Goal: Information Seeking & Learning: Learn about a topic

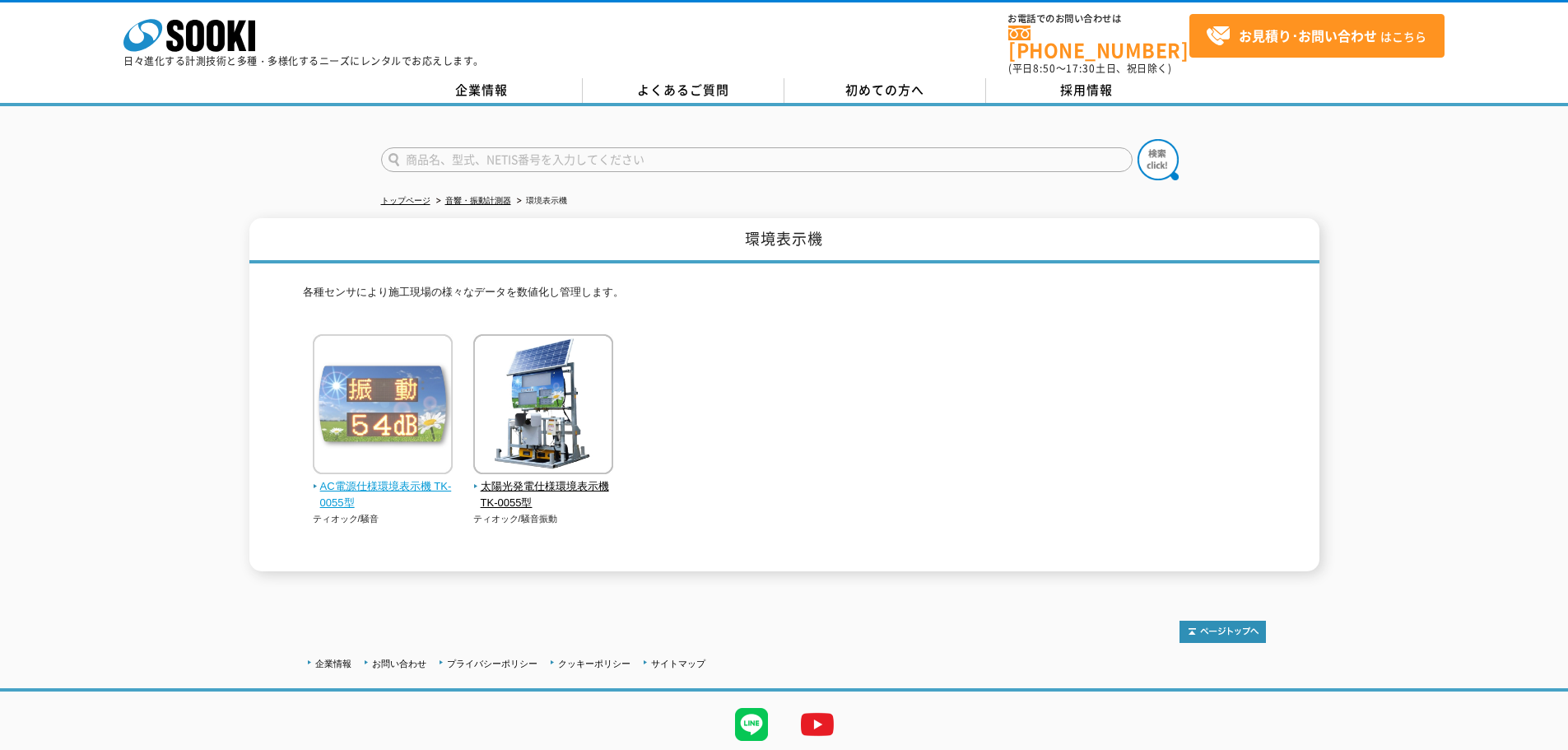
click at [399, 460] on img at bounding box center [383, 407] width 140 height 144
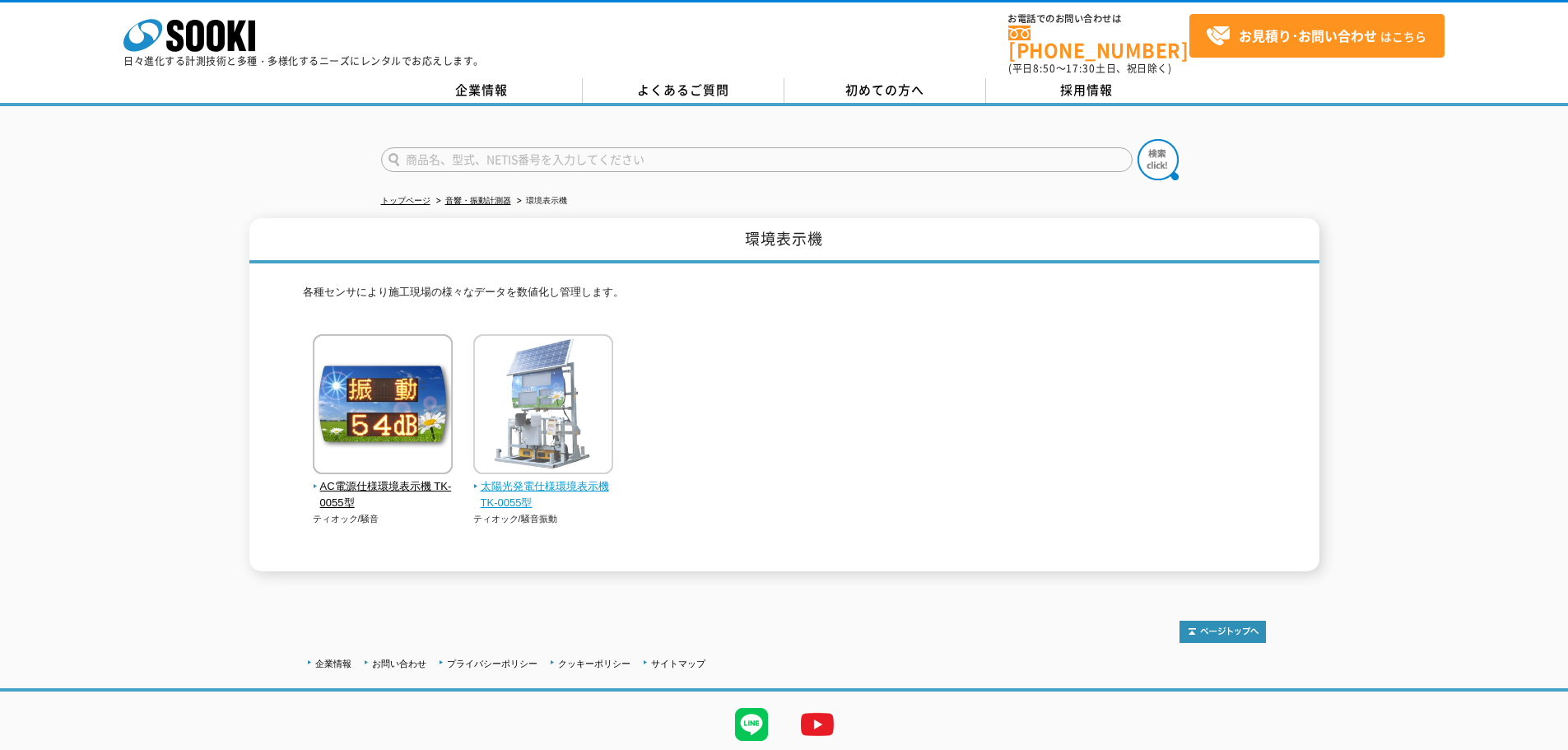
click at [515, 496] on span "太陽光発電仕様環境表示機 TK-0055型" at bounding box center [543, 496] width 141 height 35
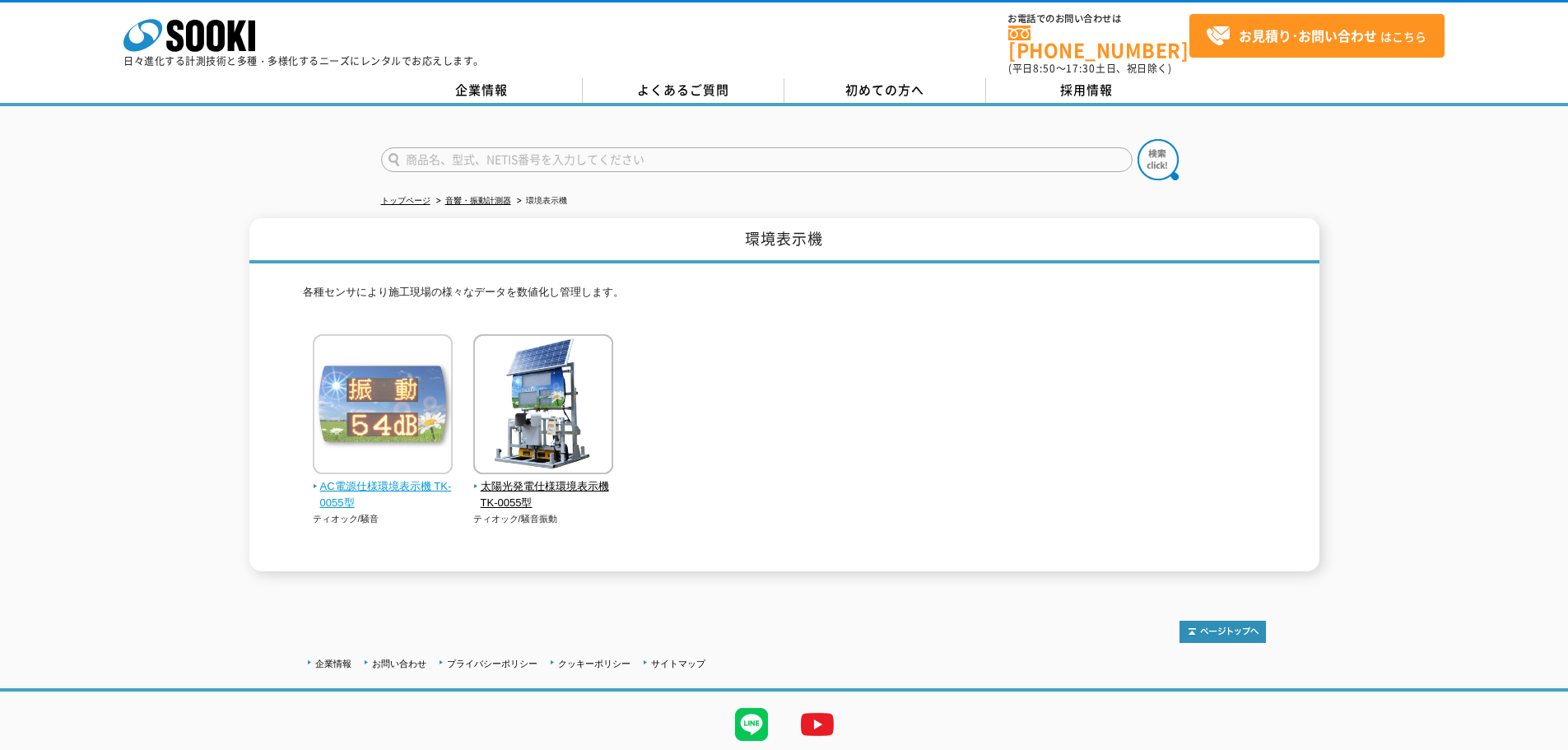
click at [425, 415] on img at bounding box center [383, 407] width 140 height 144
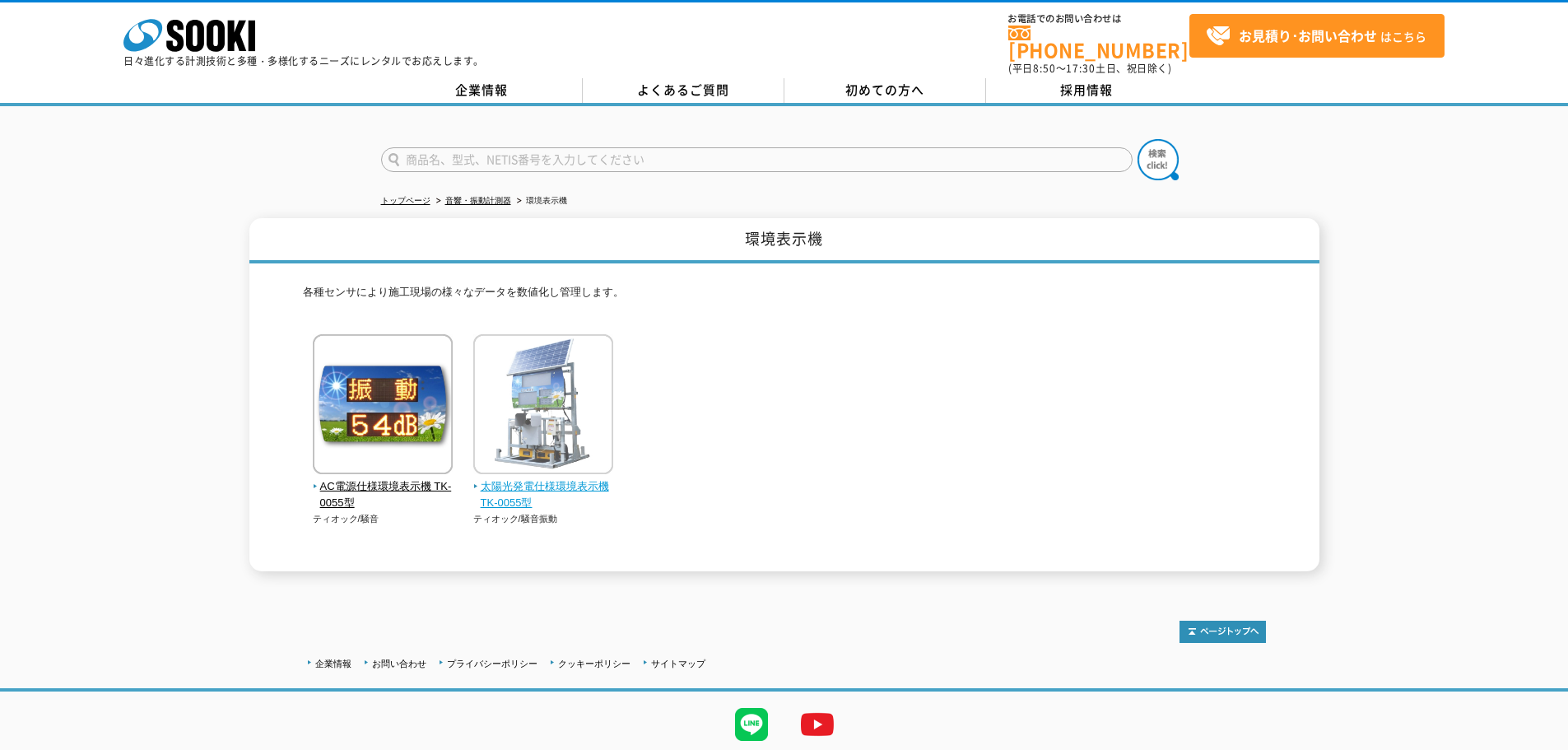
click at [571, 443] on img at bounding box center [543, 407] width 140 height 144
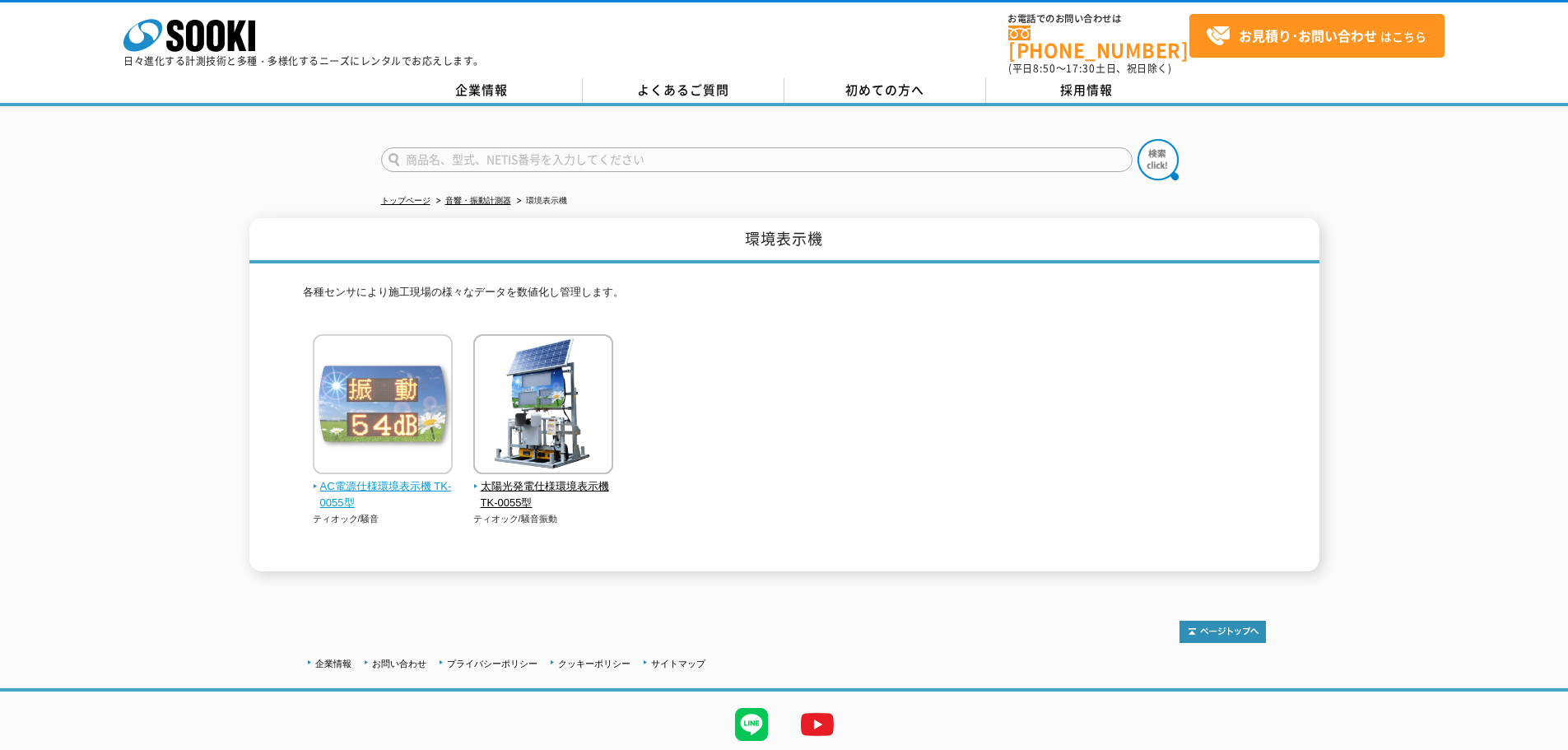
click at [365, 398] on img at bounding box center [383, 407] width 140 height 144
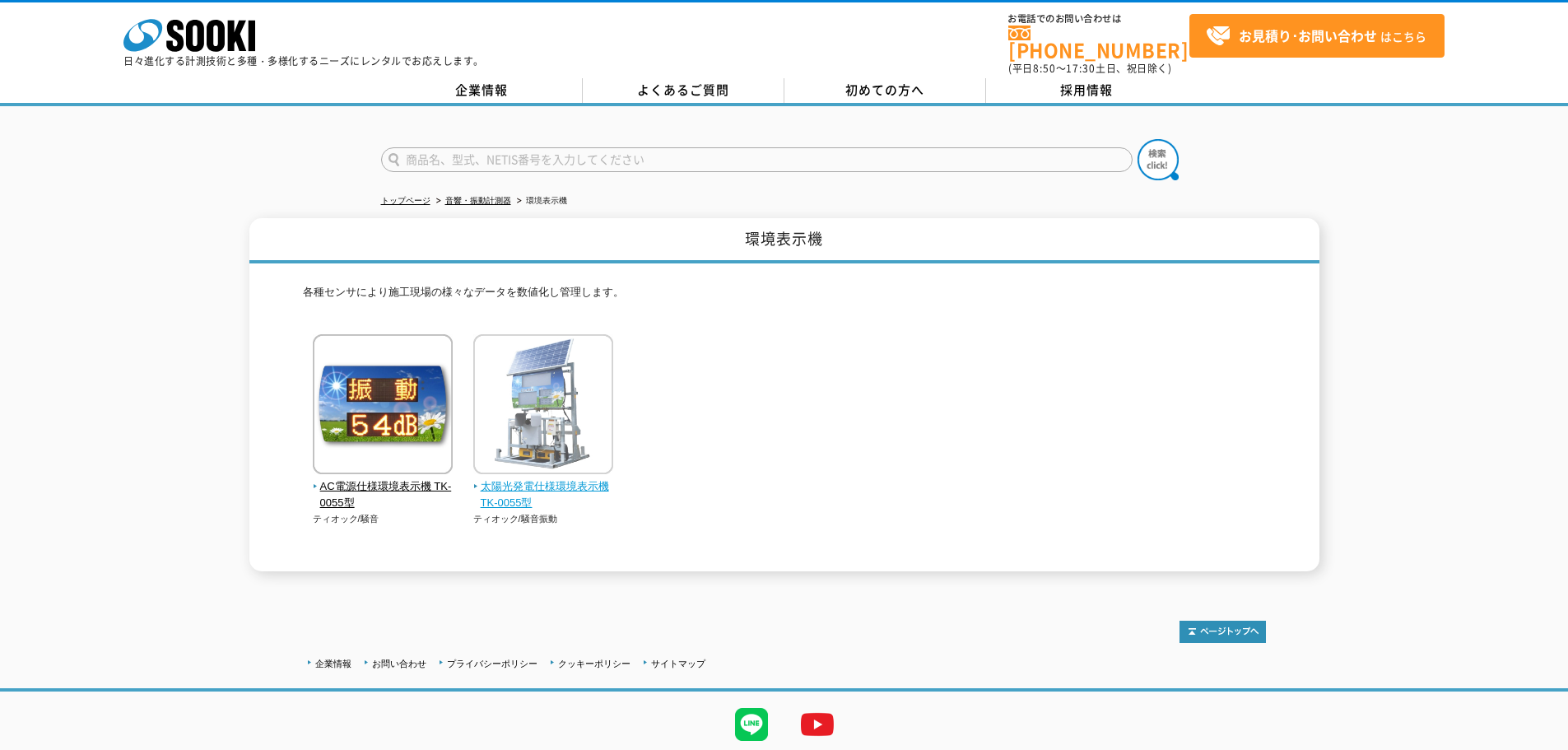
click at [557, 410] on img at bounding box center [543, 407] width 140 height 144
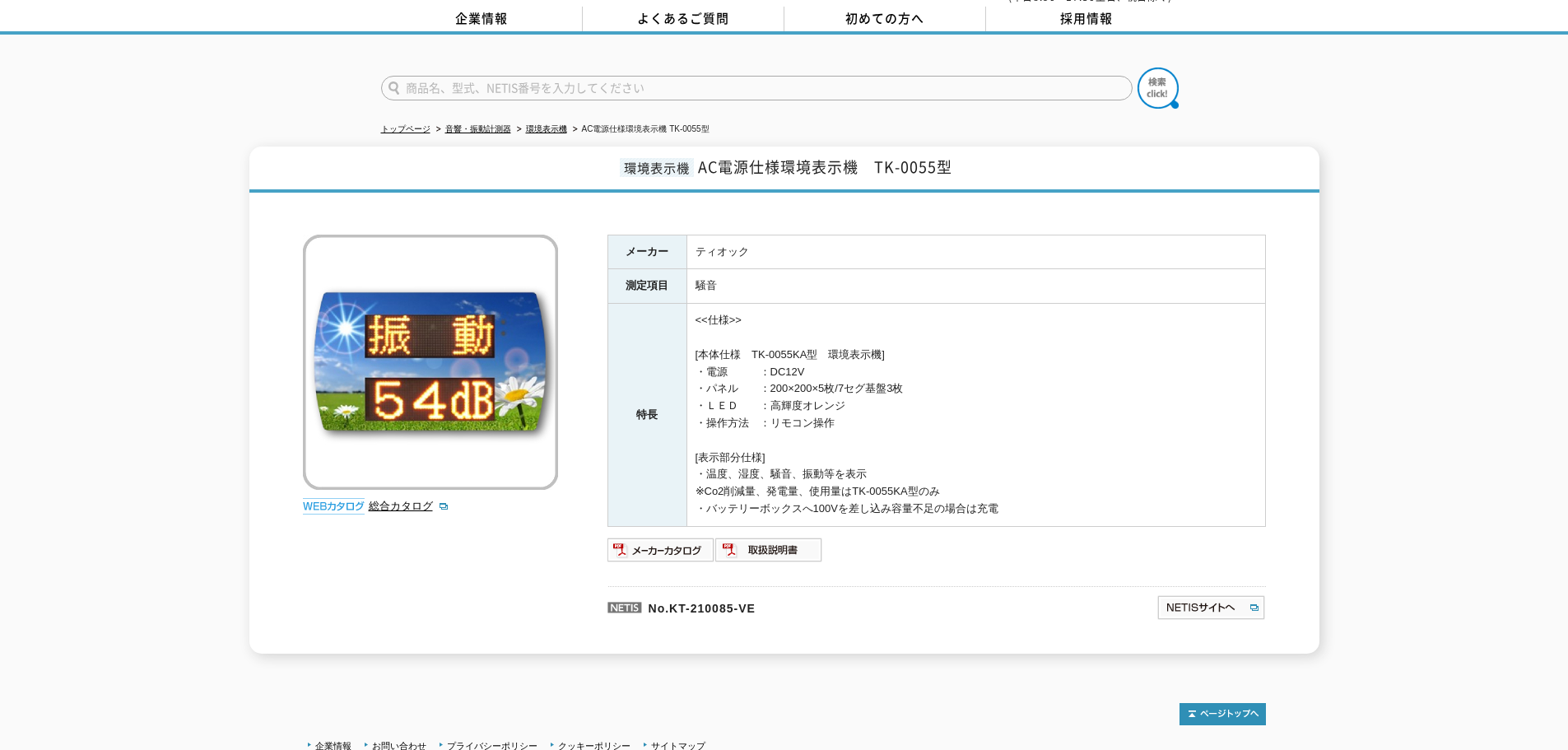
scroll to position [165, 0]
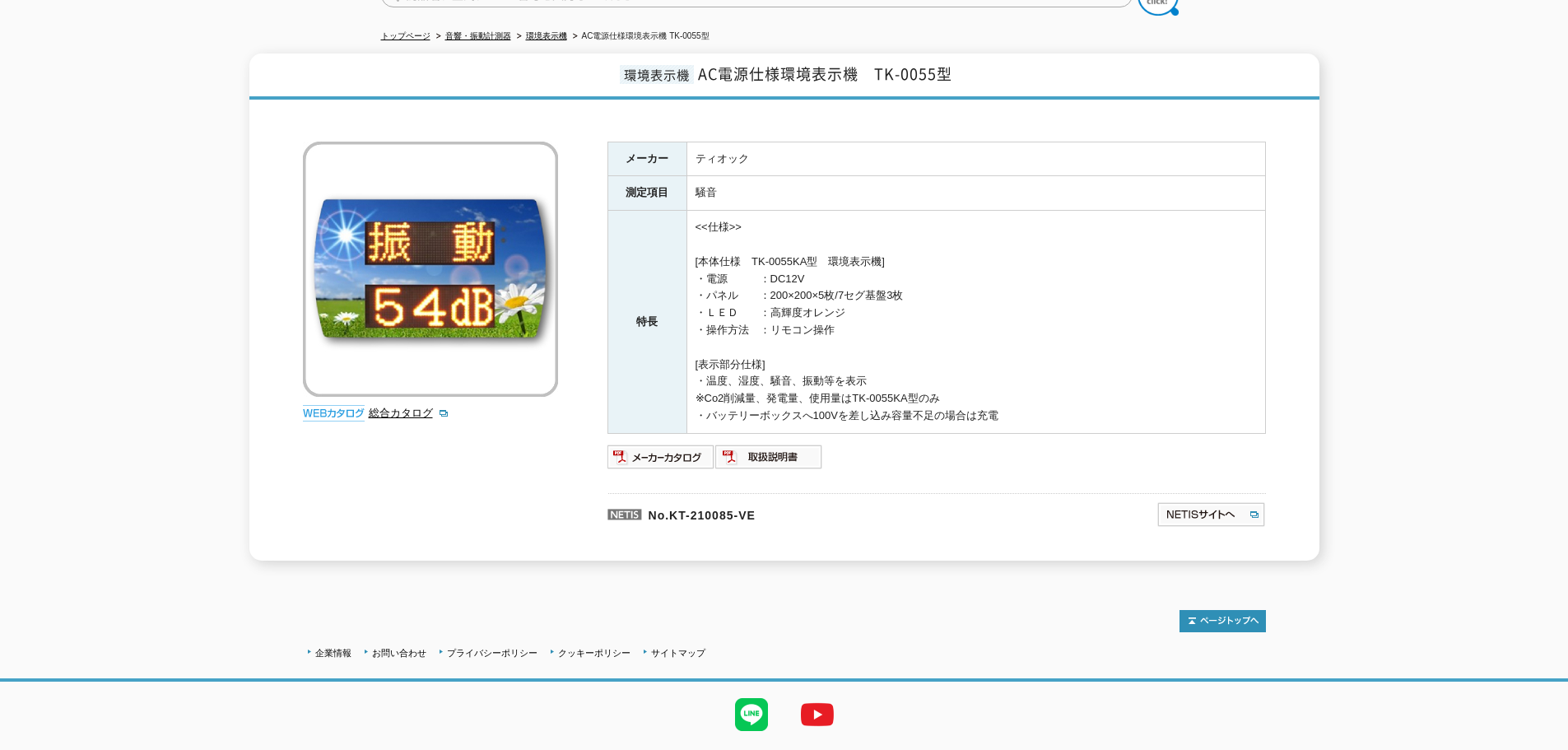
drag, startPoint x: 1103, startPoint y: 408, endPoint x: 1048, endPoint y: 411, distance: 55.1
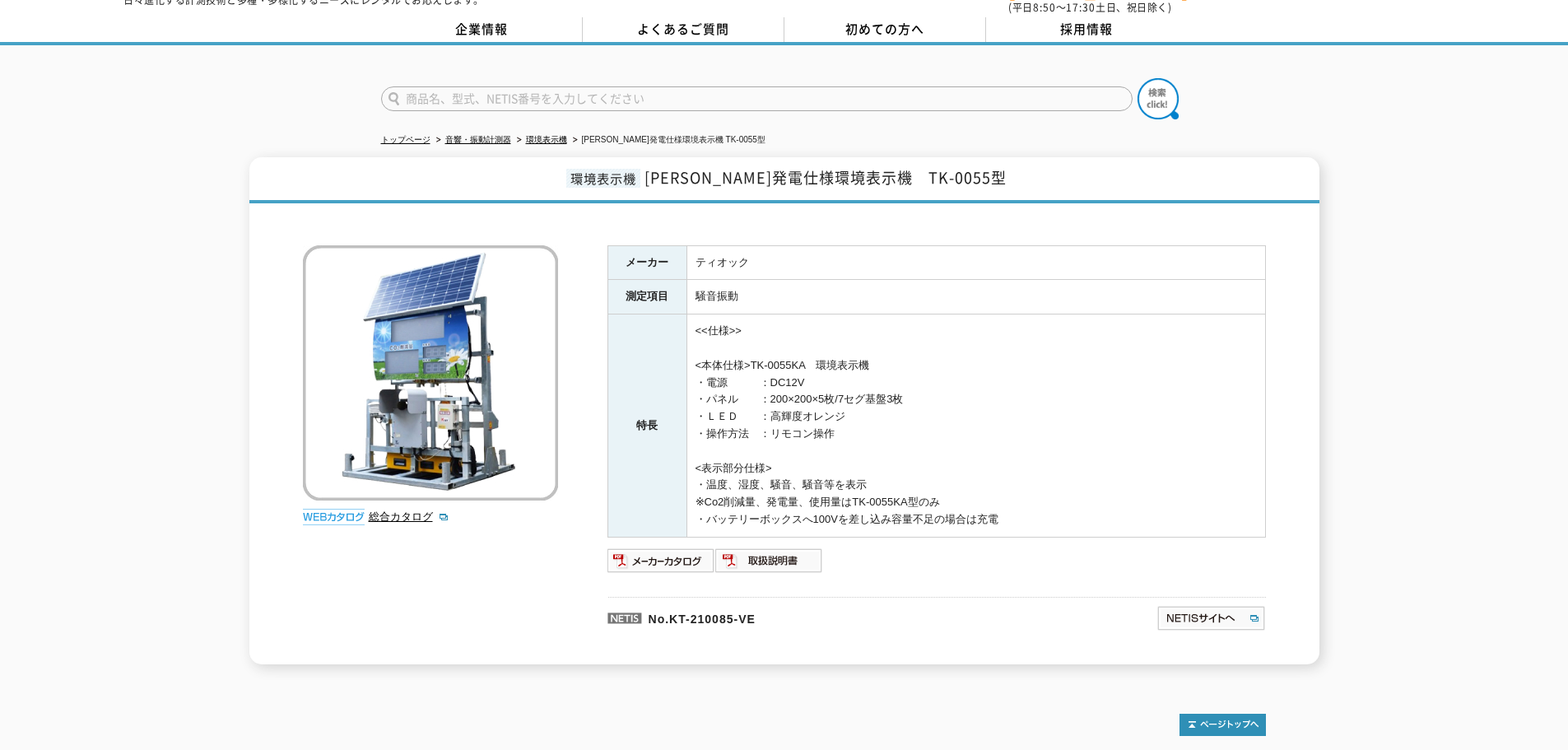
scroll to position [200, 0]
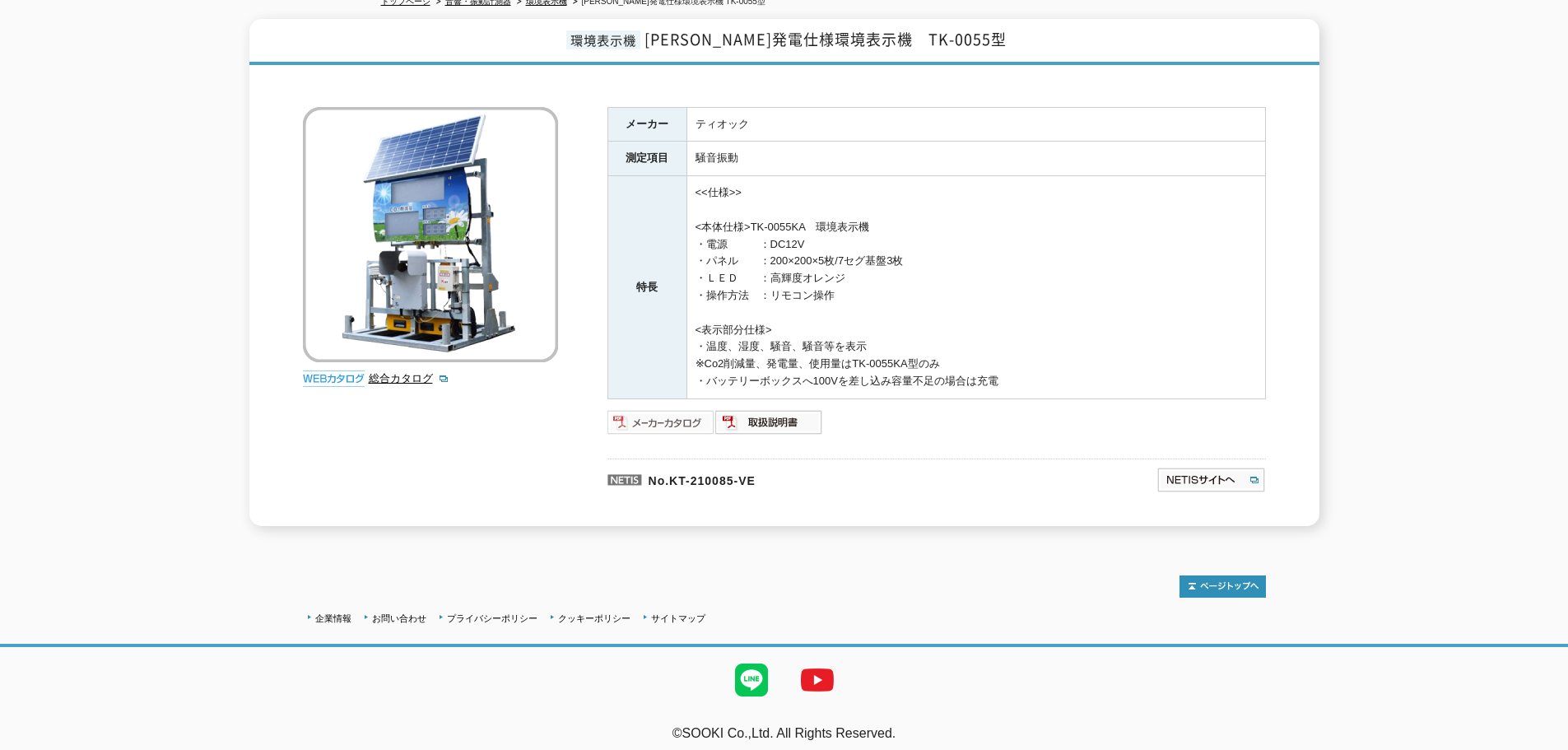
click at [686, 410] on img at bounding box center [662, 423] width 108 height 26
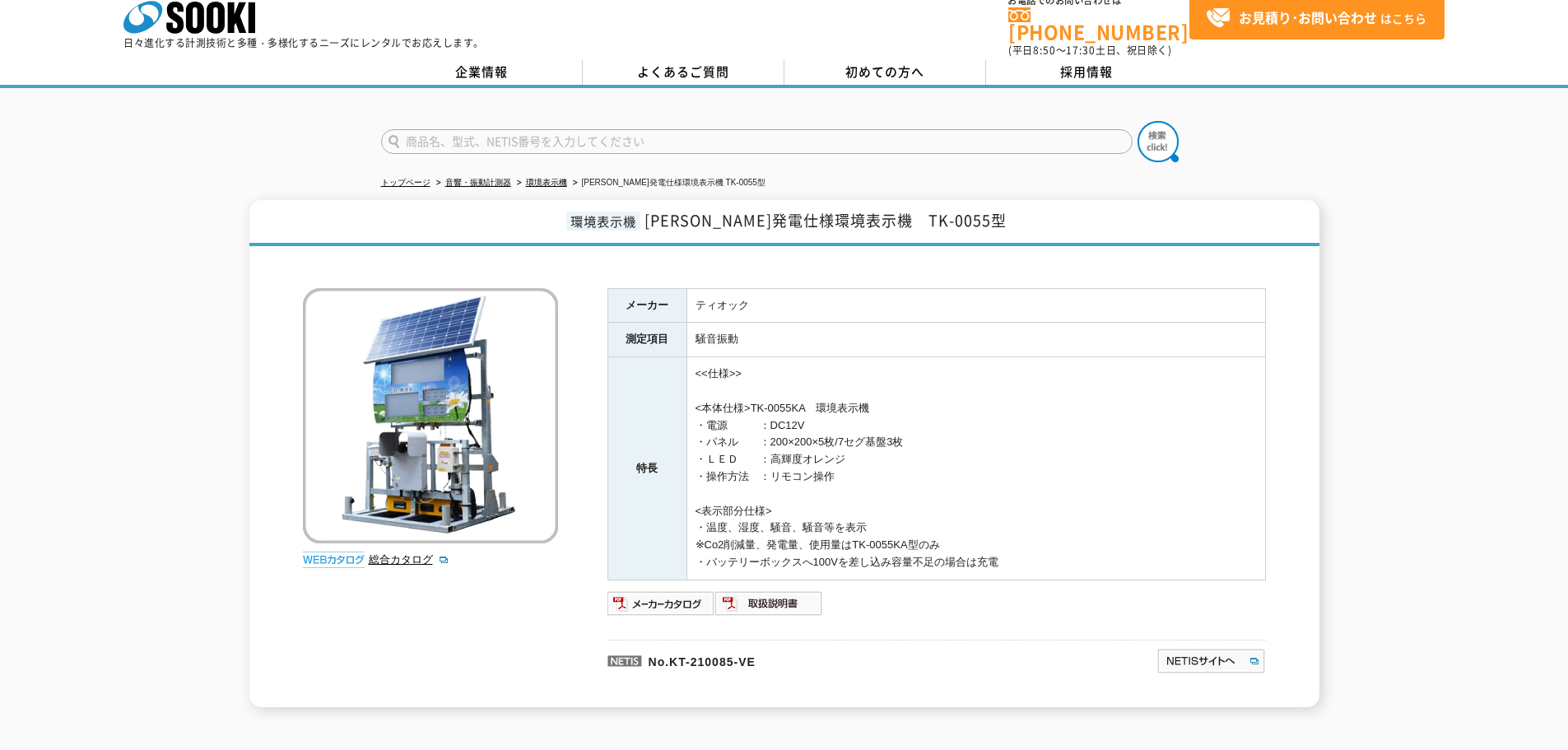
scroll to position [0, 0]
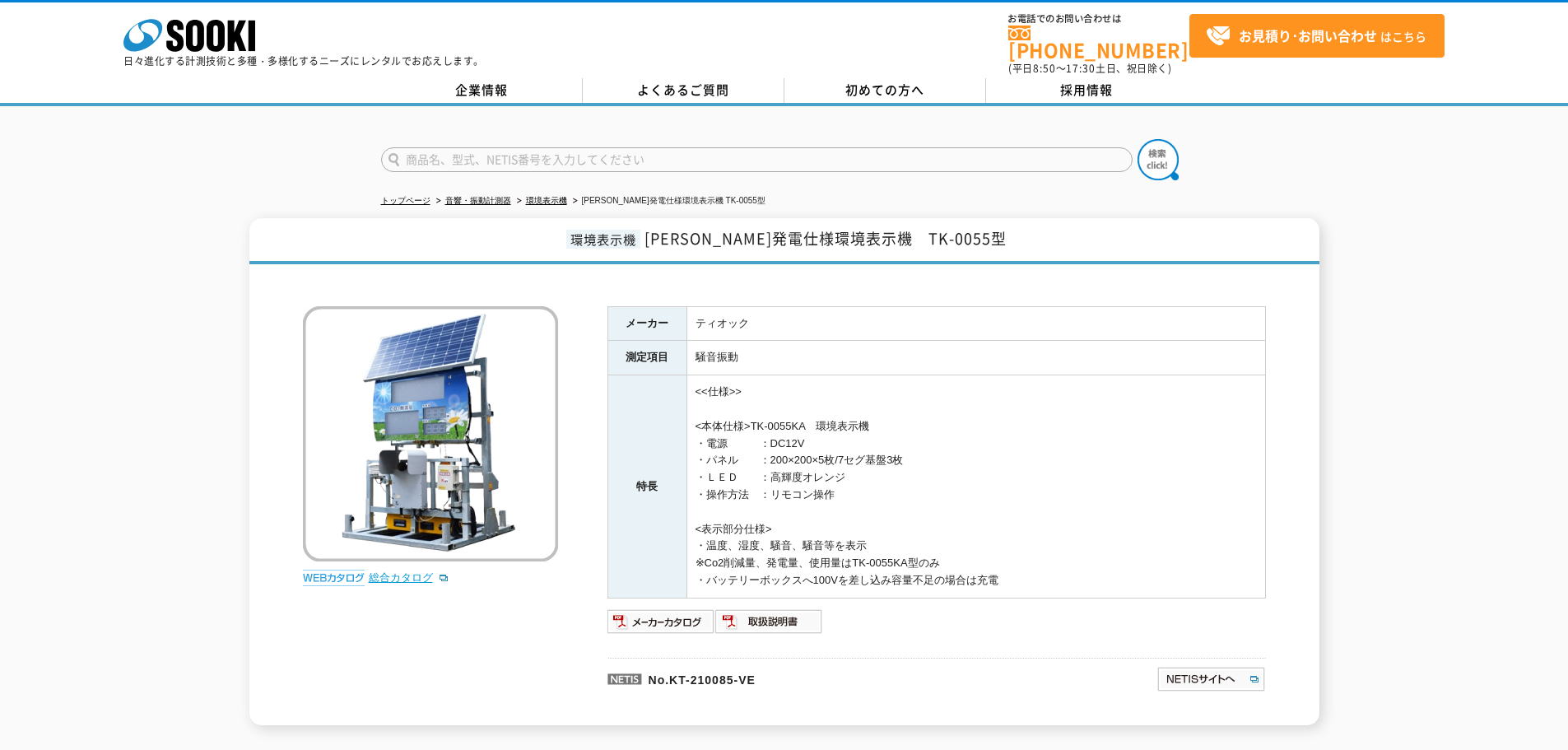
click at [392, 571] on link "総合カタログ" at bounding box center [408, 577] width 80 height 12
